Goal: Transaction & Acquisition: Purchase product/service

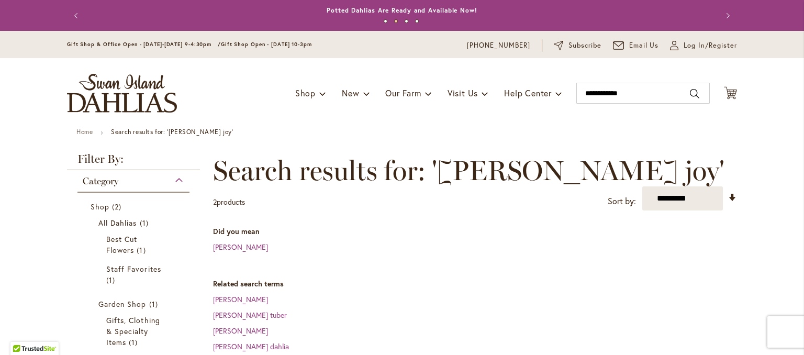
click at [79, 18] on button "Previous" at bounding box center [77, 15] width 21 height 21
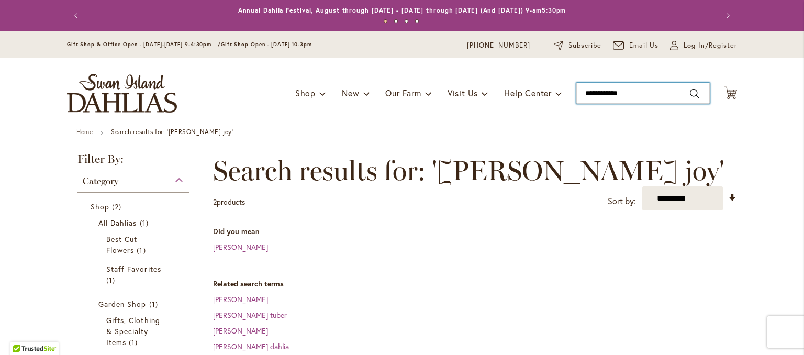
click at [644, 93] on input "**********" at bounding box center [644, 93] width 134 height 21
type input "*"
type input "**********"
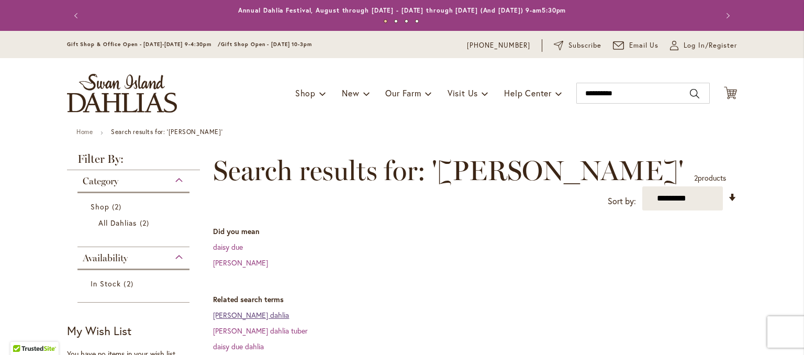
click at [253, 317] on link "Daisy duke dahlia" at bounding box center [251, 315] width 76 height 10
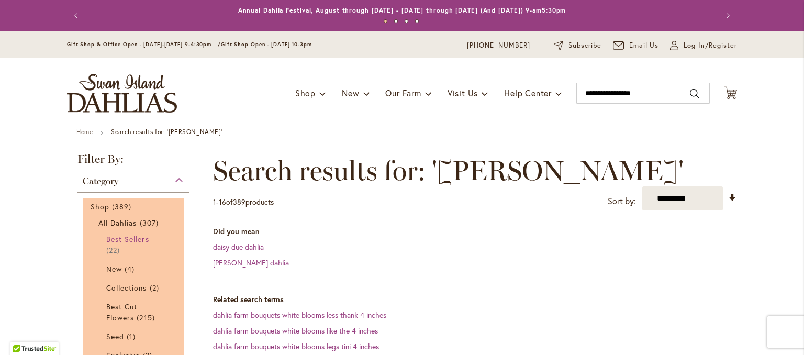
click at [131, 236] on span "Best Sellers" at bounding box center [127, 239] width 43 height 10
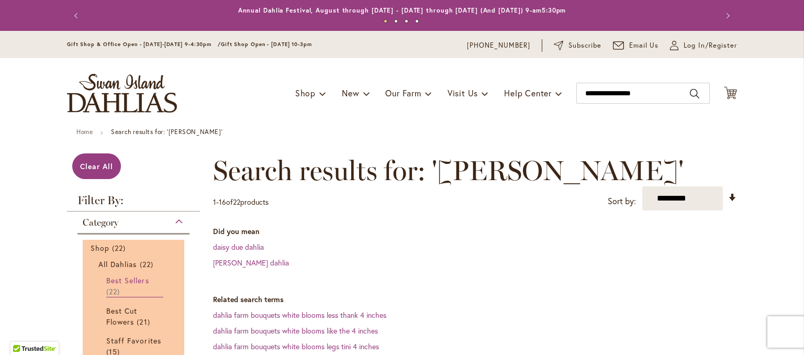
click at [127, 282] on span "Best Sellers" at bounding box center [127, 280] width 43 height 10
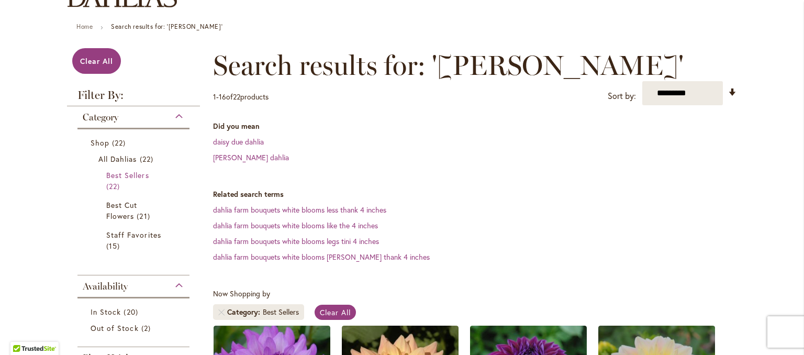
scroll to position [142, 0]
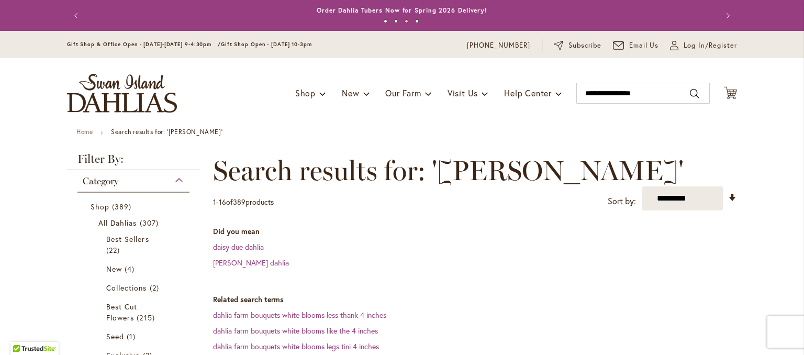
click at [131, 101] on img "store logo" at bounding box center [122, 93] width 110 height 39
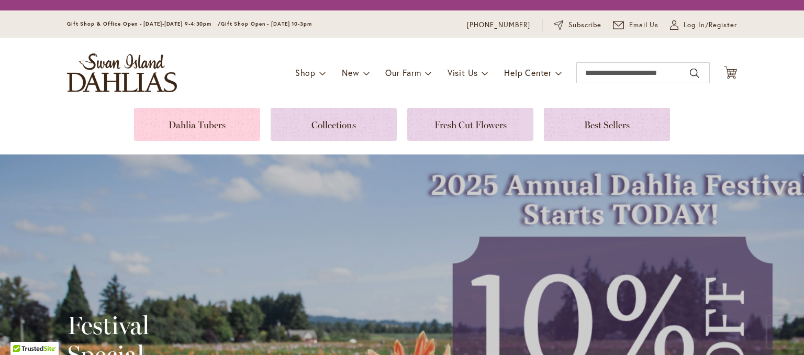
click at [196, 128] on link at bounding box center [197, 124] width 126 height 33
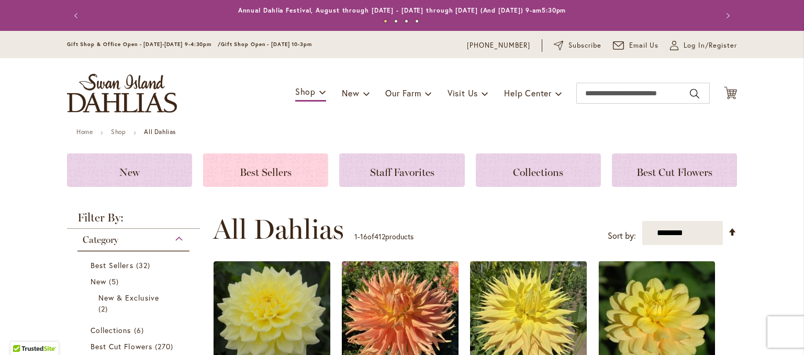
click at [252, 175] on span "Best Sellers" at bounding box center [266, 172] width 52 height 13
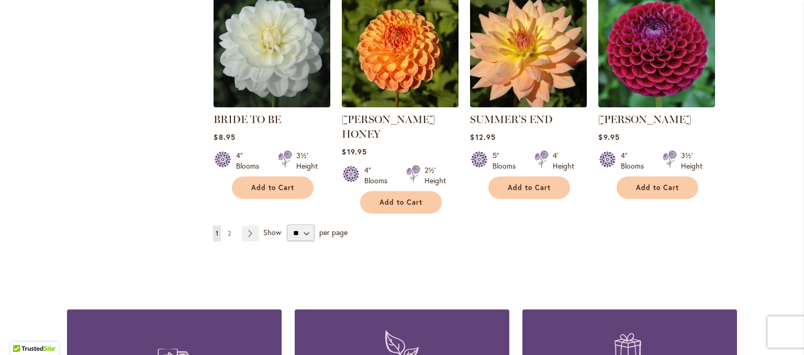
scroll to position [1003, 0]
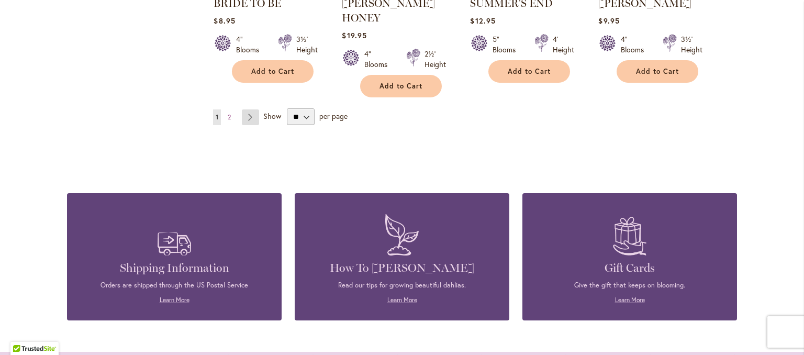
click at [249, 109] on link "Page Next" at bounding box center [250, 117] width 17 height 16
